Goal: Information Seeking & Learning: Check status

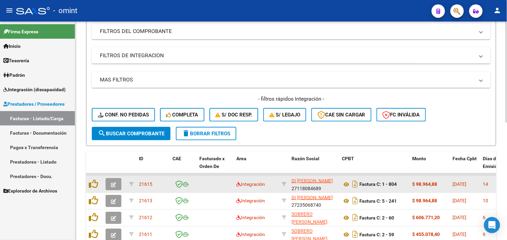
scroll to position [254, 0]
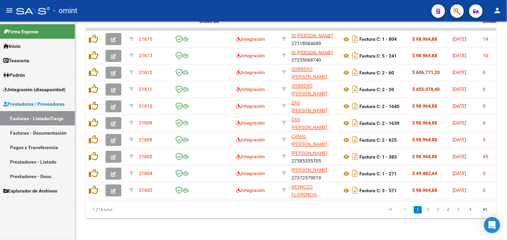
click at [32, 72] on link "Padrón" at bounding box center [37, 75] width 75 height 14
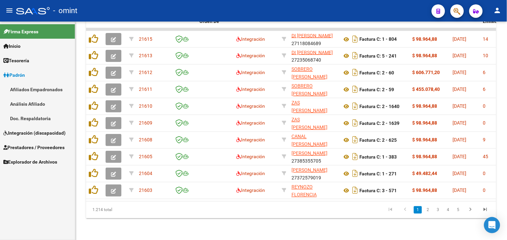
click at [36, 131] on span "Integración (discapacidad)" at bounding box center [34, 132] width 62 height 7
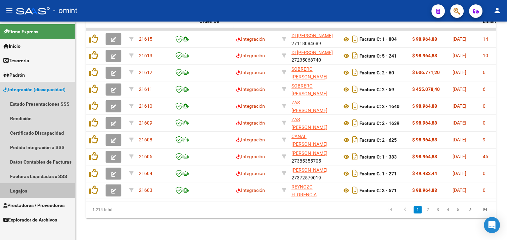
click at [31, 193] on link "Legajos" at bounding box center [37, 190] width 75 height 14
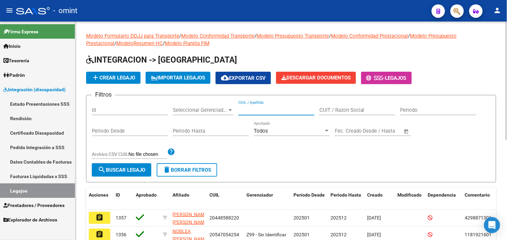
click at [251, 111] on input "CUIL / Apellido" at bounding box center [276, 110] width 76 height 6
paste input "[PERSON_NAME]"
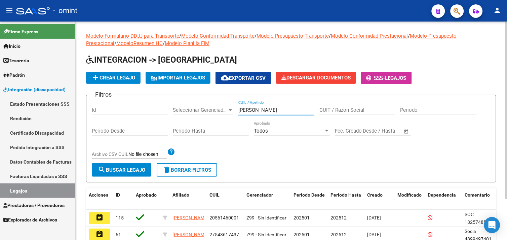
scroll to position [49, 0]
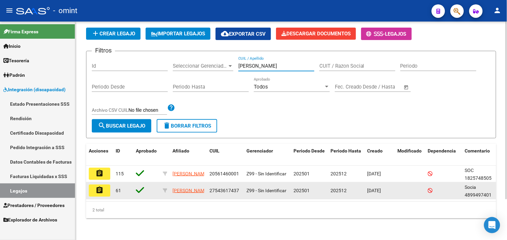
type input "[PERSON_NAME]"
click at [105, 184] on button "assignment" at bounding box center [99, 190] width 21 height 12
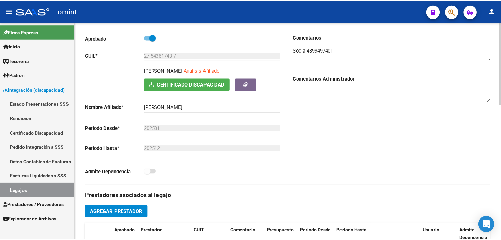
scroll to position [186, 0]
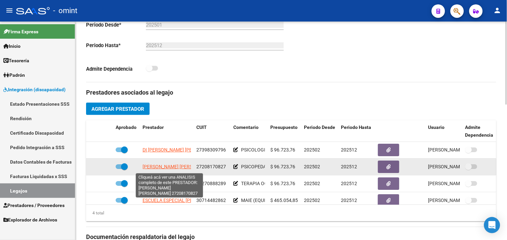
click at [170, 167] on span "[PERSON_NAME] [PERSON_NAME]" at bounding box center [178, 166] width 73 height 5
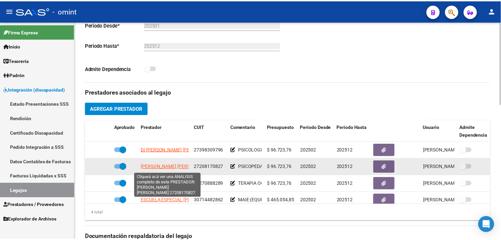
scroll to position [12, 0]
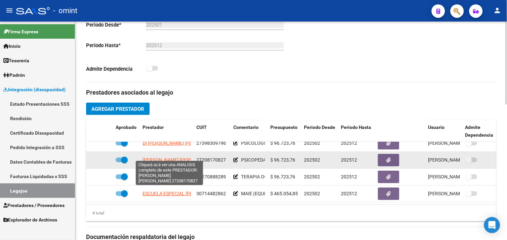
click at [165, 157] on span "[PERSON_NAME] [PERSON_NAME]" at bounding box center [178, 159] width 73 height 5
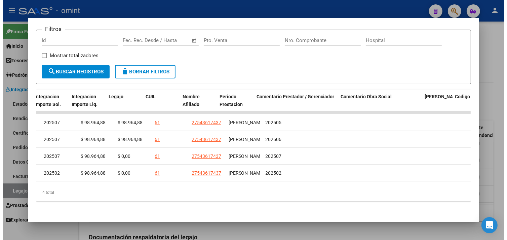
scroll to position [0, 1017]
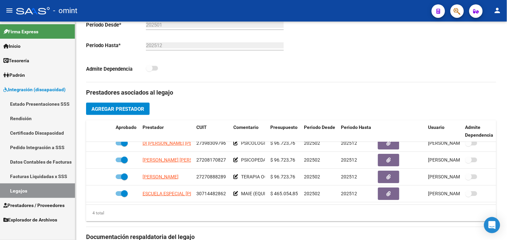
click at [51, 188] on link "Legajos" at bounding box center [37, 190] width 75 height 14
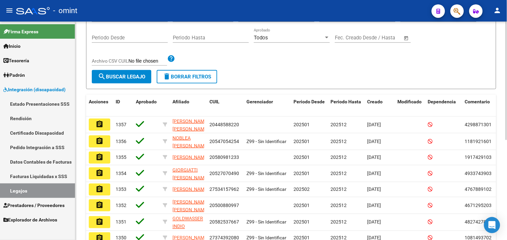
scroll to position [35, 0]
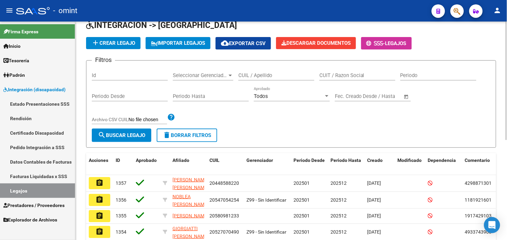
click at [185, 135] on span "delete Borrar Filtros" at bounding box center [187, 135] width 48 height 6
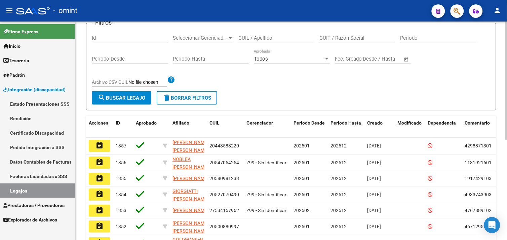
scroll to position [109, 0]
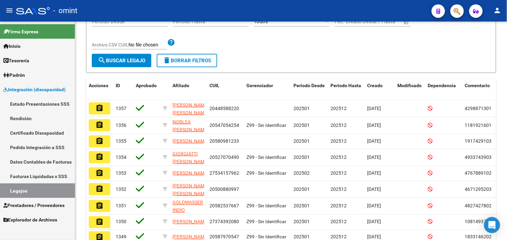
click at [30, 77] on link "Padrón" at bounding box center [37, 75] width 75 height 14
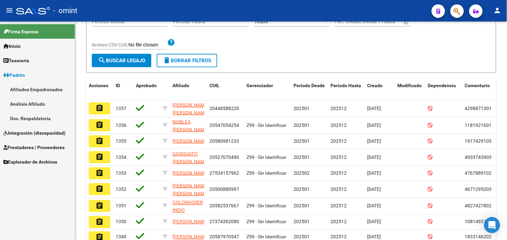
click at [32, 131] on span "Integración (discapacidad)" at bounding box center [34, 132] width 62 height 7
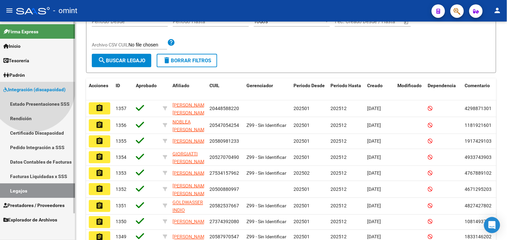
scroll to position [0, 0]
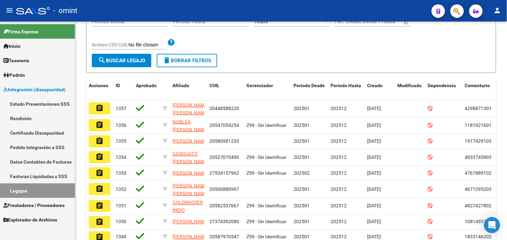
click at [42, 173] on link "Facturas Liquidadas x SSS" at bounding box center [37, 176] width 75 height 14
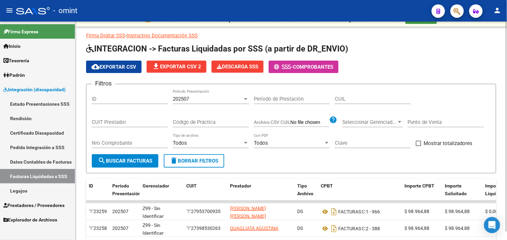
scroll to position [109, 0]
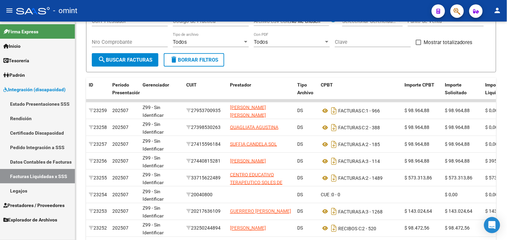
drag, startPoint x: 40, startPoint y: 146, endPoint x: 51, endPoint y: 147, distance: 10.8
click at [41, 146] on link "Pedido Integración a SSS" at bounding box center [37, 147] width 75 height 14
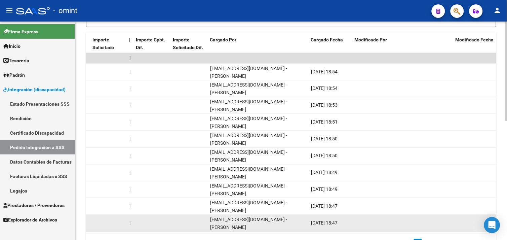
scroll to position [259, 0]
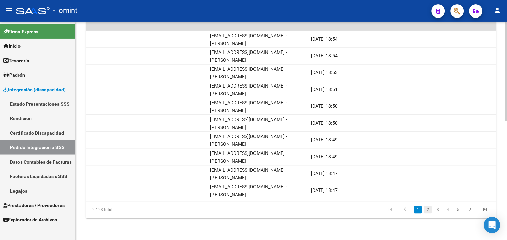
click at [425, 209] on link "2" at bounding box center [428, 209] width 8 height 7
click at [437, 211] on link "3" at bounding box center [438, 209] width 8 height 7
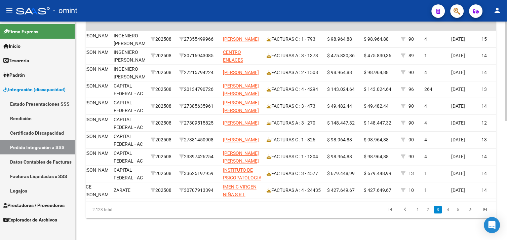
scroll to position [0, 0]
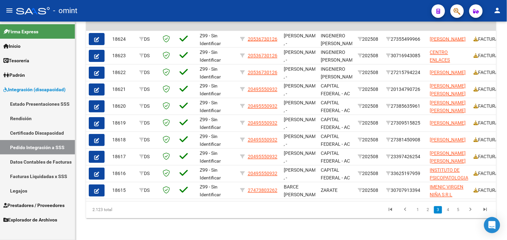
click at [32, 203] on span "Prestadores / Proveedores" at bounding box center [33, 204] width 61 height 7
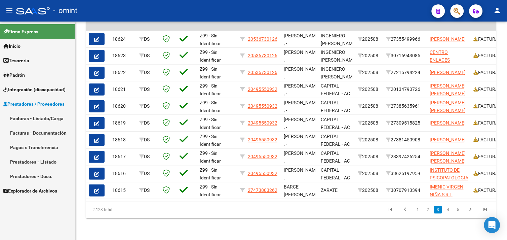
click at [36, 120] on link "Facturas - Listado/Carga" at bounding box center [37, 118] width 75 height 14
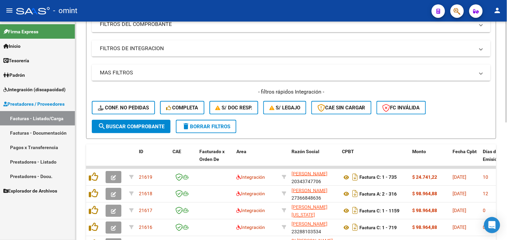
scroll to position [112, 0]
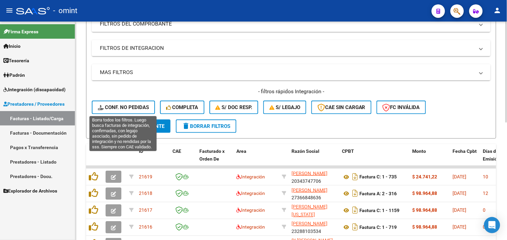
click at [123, 102] on button "Conf. no pedidas" at bounding box center [123, 106] width 63 height 13
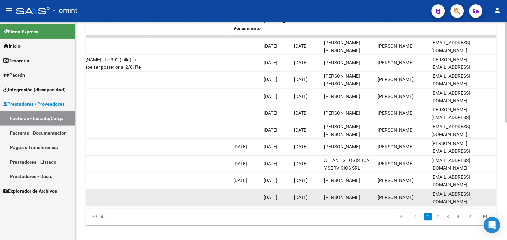
scroll to position [254, 0]
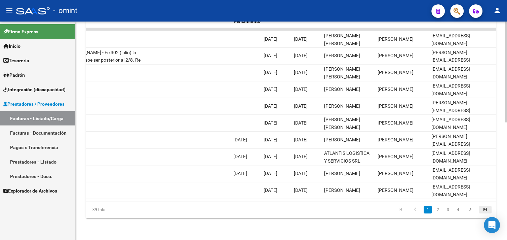
click at [479, 207] on link "go to last page" at bounding box center [485, 209] width 13 height 7
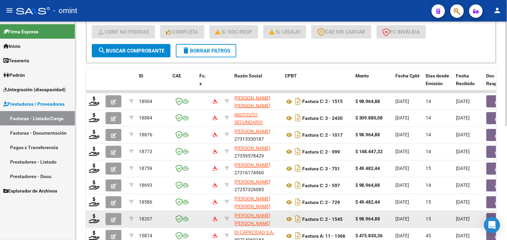
scroll to position [125, 0]
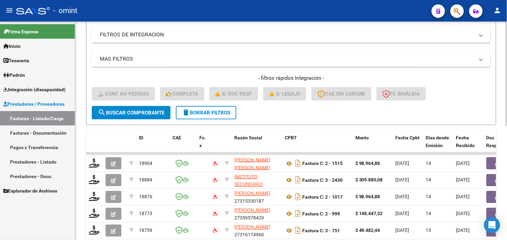
click at [187, 119] on form "Filtros Id Integración Area Seleccionar Gerenciador Seleccionar Gerenciador Si …" at bounding box center [291, 39] width 410 height 171
click at [192, 116] on button "delete Borrar Filtros" at bounding box center [206, 112] width 60 height 13
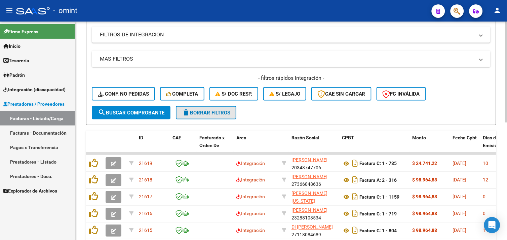
click at [192, 115] on button "delete Borrar Filtros" at bounding box center [206, 112] width 60 height 13
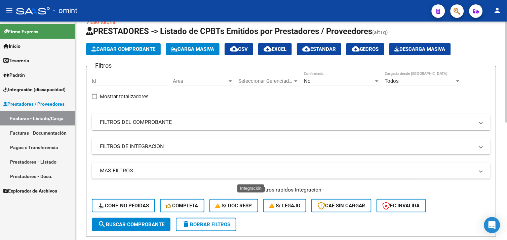
scroll to position [163, 0]
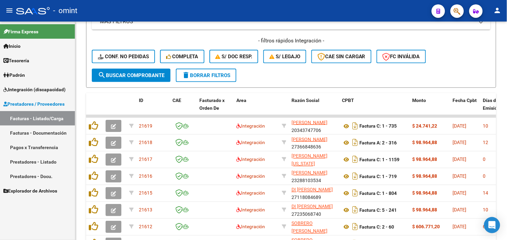
click at [44, 90] on span "Integración (discapacidad)" at bounding box center [34, 89] width 62 height 7
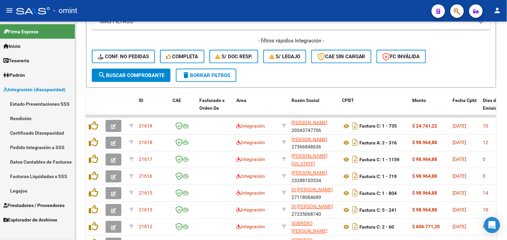
click at [28, 186] on link "Legajos" at bounding box center [37, 190] width 75 height 14
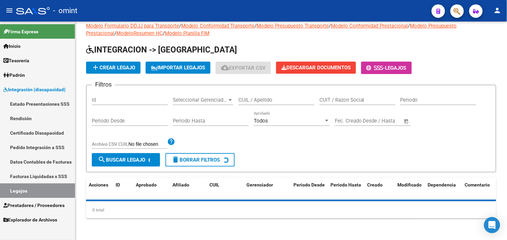
scroll to position [163, 0]
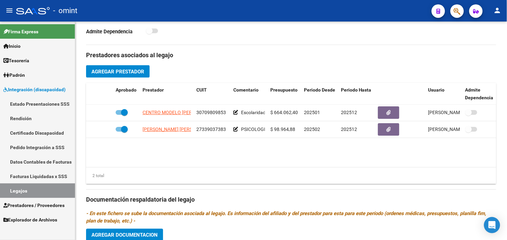
click at [19, 195] on link "Legajos" at bounding box center [37, 190] width 75 height 14
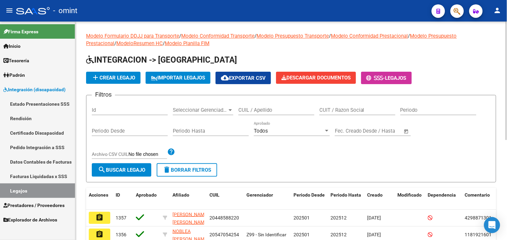
click at [262, 110] on input "CUIL / Apellido" at bounding box center [276, 110] width 76 height 6
paste input "Albañil"
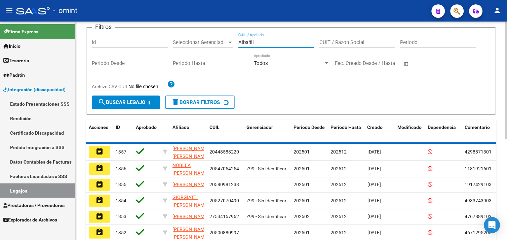
scroll to position [33, 0]
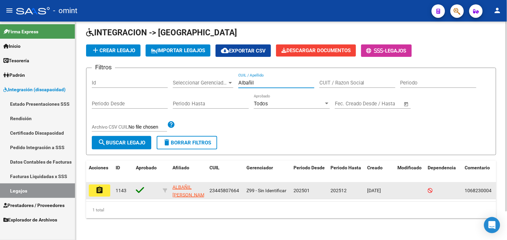
type input "Albañil"
click at [101, 186] on mat-icon "assignment" at bounding box center [99, 190] width 8 height 8
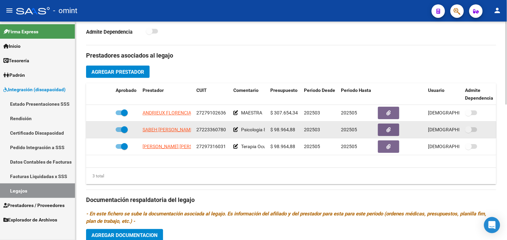
scroll to position [224, 0]
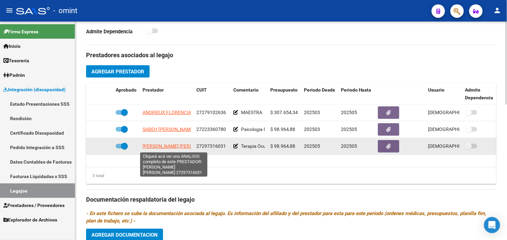
click at [165, 145] on span "CASTILLO CYNTHIA EUGENIA" at bounding box center [178, 145] width 73 height 5
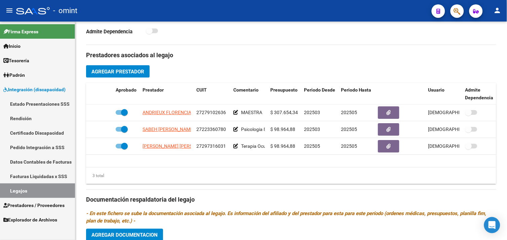
click at [36, 192] on link "Legajos" at bounding box center [37, 190] width 75 height 14
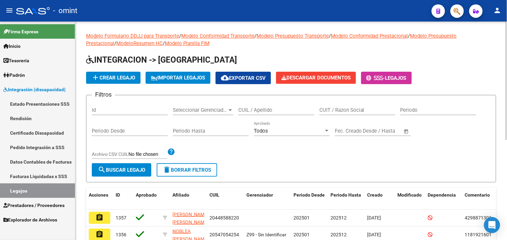
click at [249, 114] on div "CUIL / Apellido" at bounding box center [276, 107] width 76 height 14
paste input "56261083"
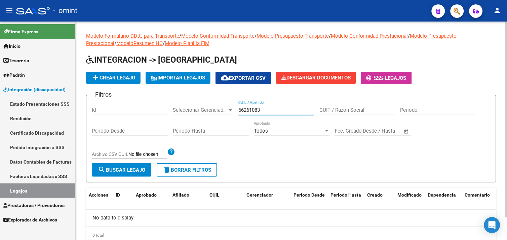
type input "56261083"
